Goal: Information Seeking & Learning: Learn about a topic

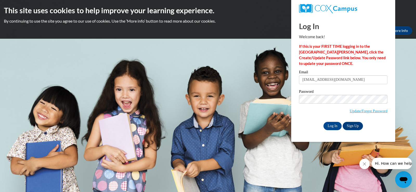
type input "frog1457@gmail.com"
click at [332, 124] on input "Log In" at bounding box center [333, 126] width 18 height 8
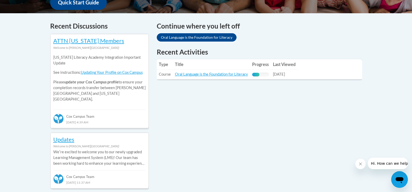
scroll to position [182, 0]
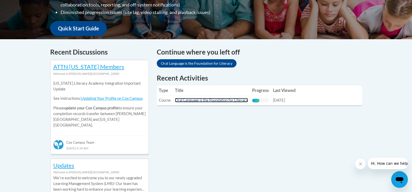
click at [202, 98] on link "Oral Language is the Foundation for Literacy" at bounding box center [211, 100] width 73 height 4
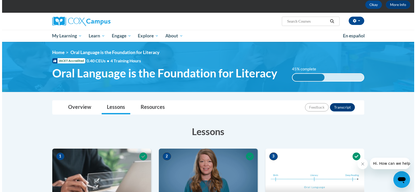
scroll to position [286, 0]
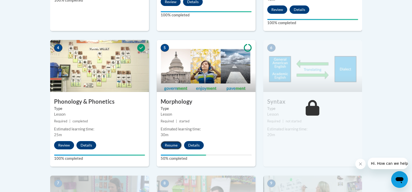
click at [176, 145] on button "Resume" at bounding box center [171, 145] width 21 height 8
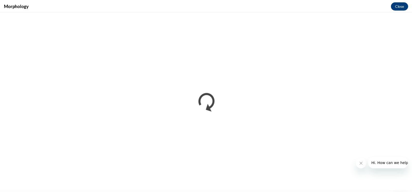
scroll to position [0, 0]
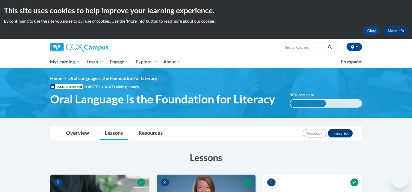
click at [349, 127] on div "Feedback Transcript" at bounding box center [328, 134] width 51 height 14
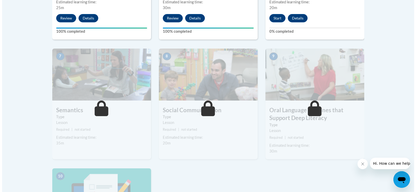
scroll to position [361, 0]
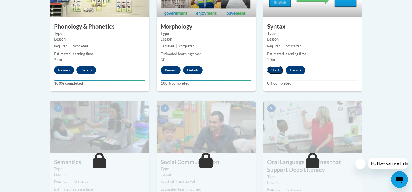
click at [278, 69] on button "Start" at bounding box center [275, 70] width 16 height 8
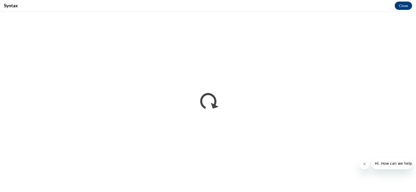
scroll to position [0, 0]
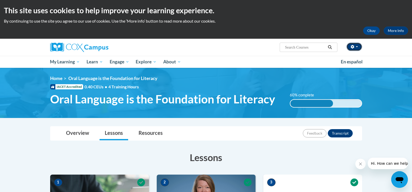
click at [358, 45] on button "button" at bounding box center [355, 47] width 16 height 8
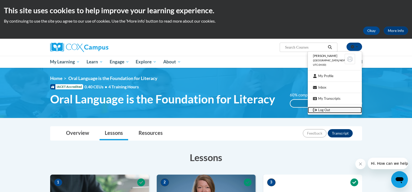
click at [324, 110] on link "Log Out" at bounding box center [335, 110] width 54 height 7
